Goal: Find specific page/section: Find specific page/section

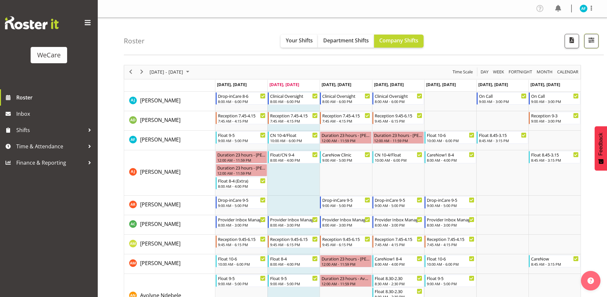
click at [589, 39] on span "button" at bounding box center [591, 40] width 8 height 8
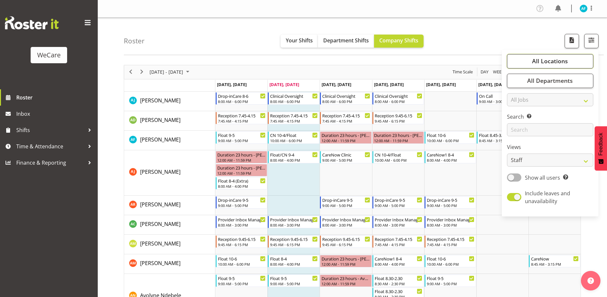
click at [530, 60] on button "All Locations" at bounding box center [550, 61] width 86 height 14
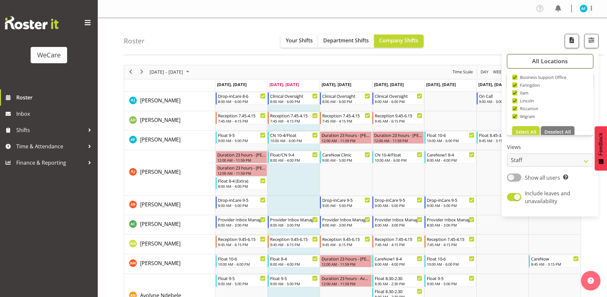
scroll to position [23, 0]
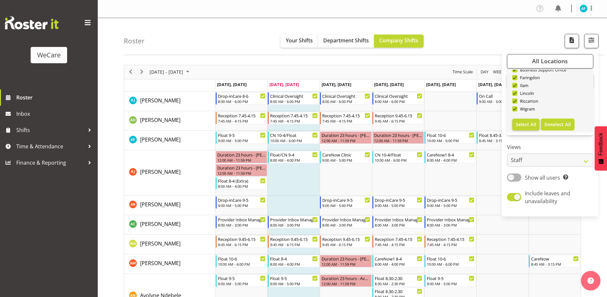
click at [556, 125] on span "Deselect All" at bounding box center [557, 124] width 26 height 6
checkbox input "false"
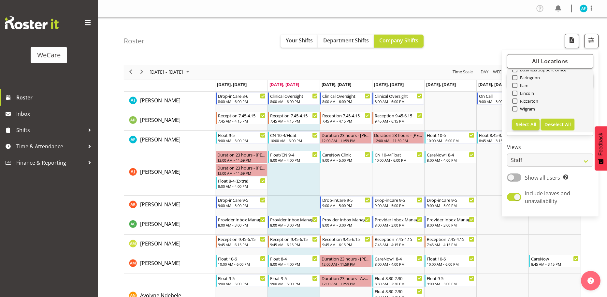
checkbox input "false"
click at [517, 77] on span "Faringdon" at bounding box center [528, 77] width 23 height 5
click at [516, 77] on input "Faringdon" at bounding box center [514, 77] width 4 height 4
checkbox input "true"
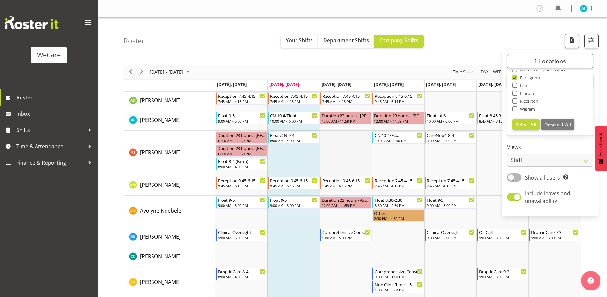
click at [348, 164] on td "Timeline Week of September 30, 2025" at bounding box center [345, 153] width 52 height 45
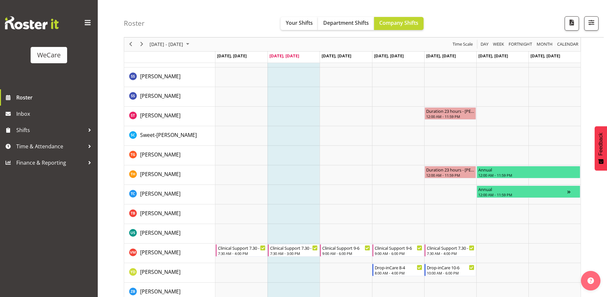
scroll to position [1139, 0]
